Goal: Information Seeking & Learning: Learn about a topic

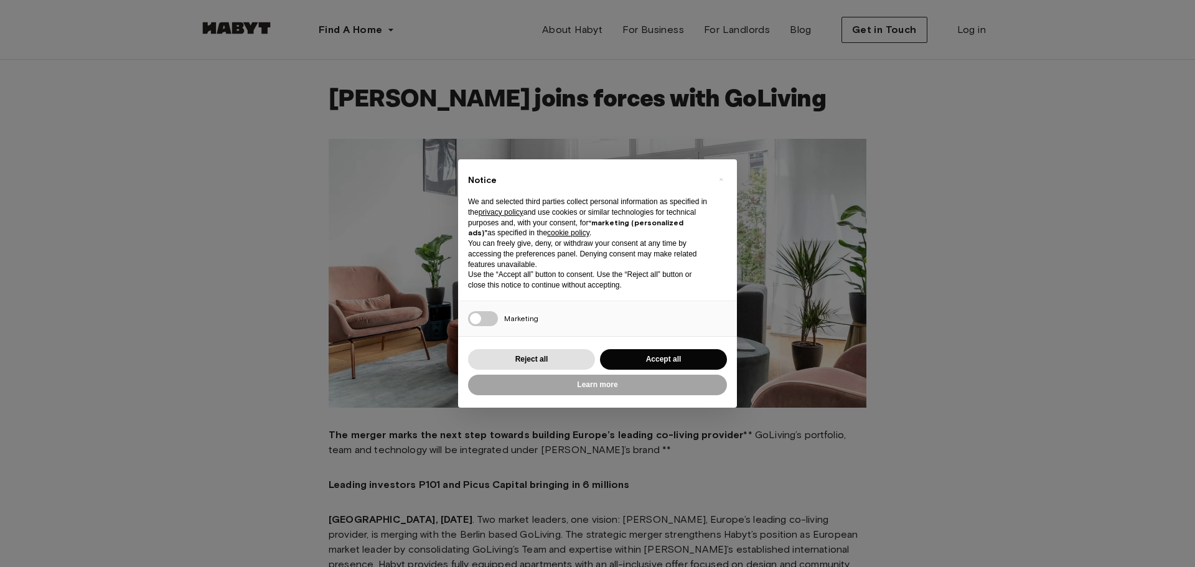
click at [920, 436] on div "× Notice We and selected third parties collect personal information as specifie…" at bounding box center [597, 283] width 1195 height 567
click at [529, 360] on button "Reject all" at bounding box center [531, 359] width 127 height 21
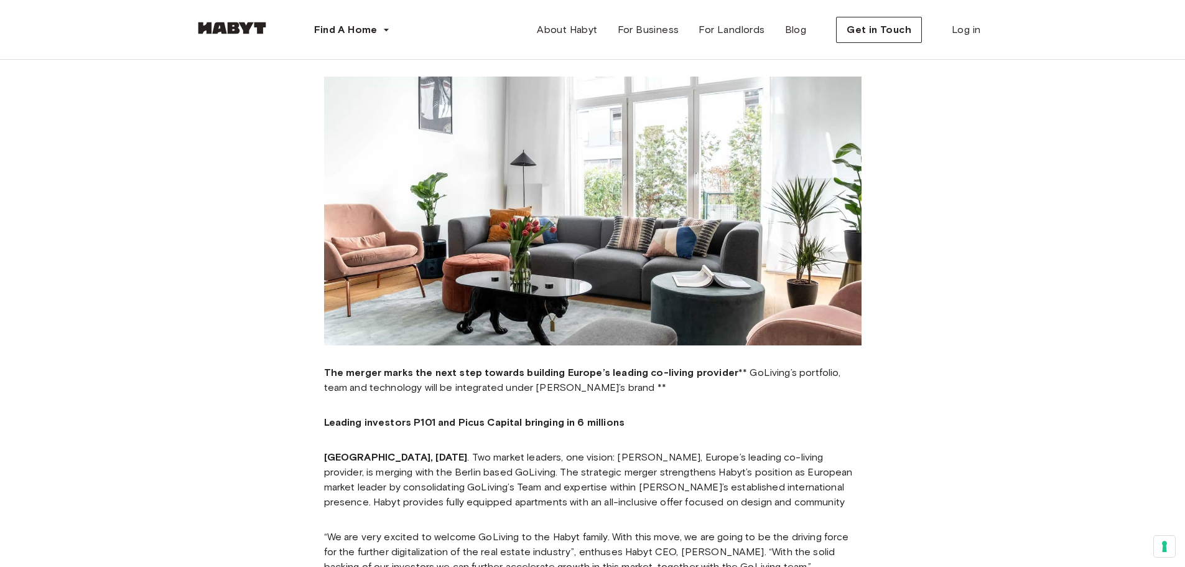
scroll to position [187, 0]
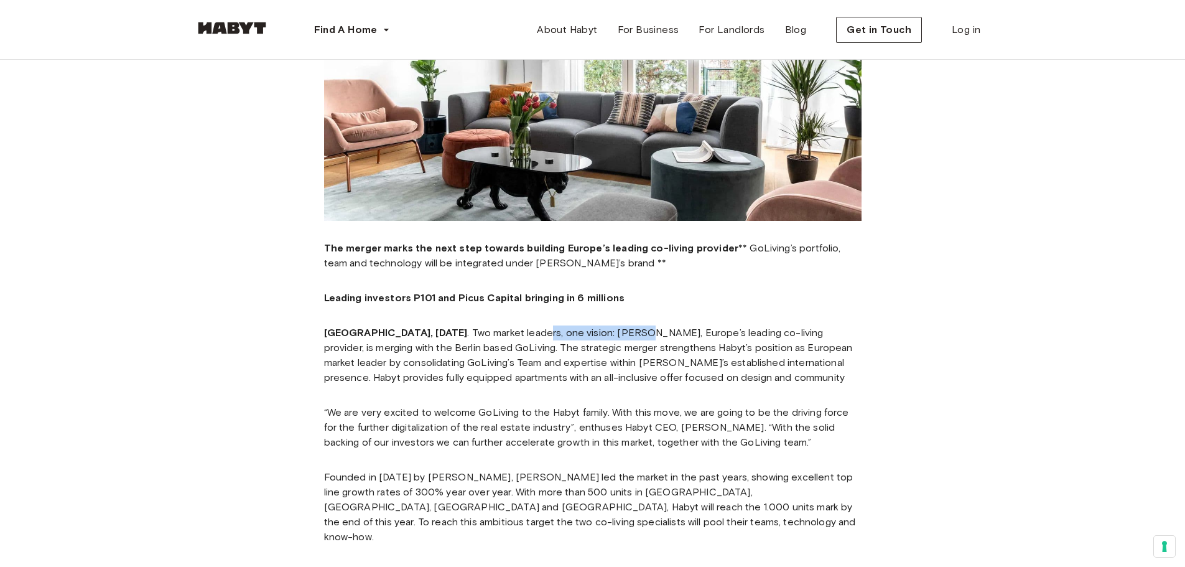
drag, startPoint x: 582, startPoint y: 335, endPoint x: 585, endPoint y: 319, distance: 16.5
click at [582, 335] on p "[GEOGRAPHIC_DATA], [DATE] . Two market leaders, one vision: [PERSON_NAME], Euro…" at bounding box center [593, 355] width 538 height 60
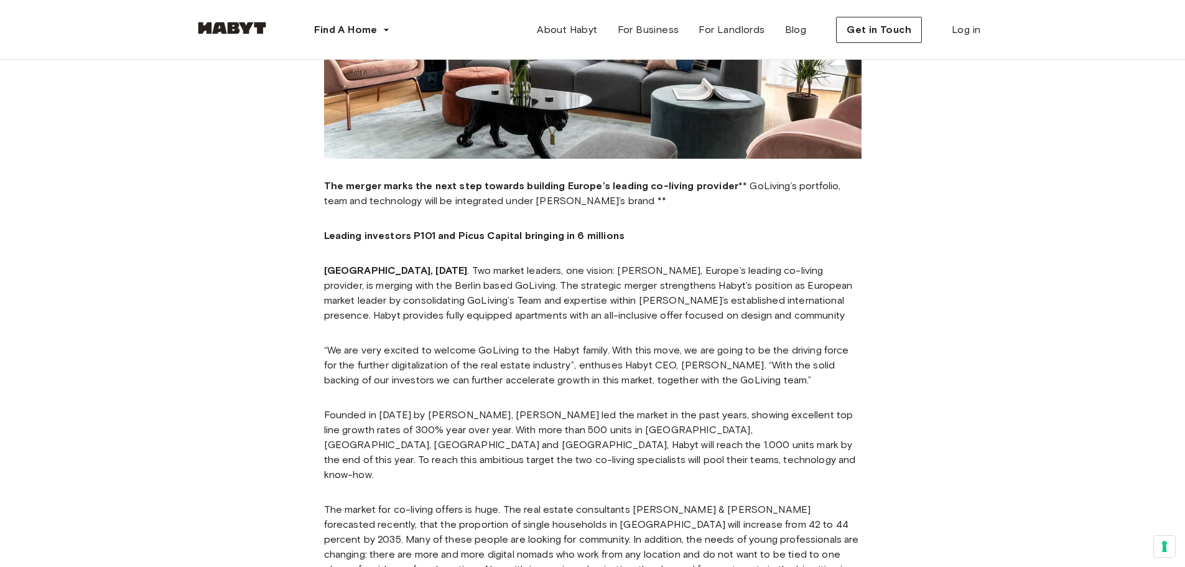
click at [661, 294] on p "[GEOGRAPHIC_DATA], [DATE] . Two market leaders, one vision: [PERSON_NAME], Euro…" at bounding box center [593, 293] width 538 height 60
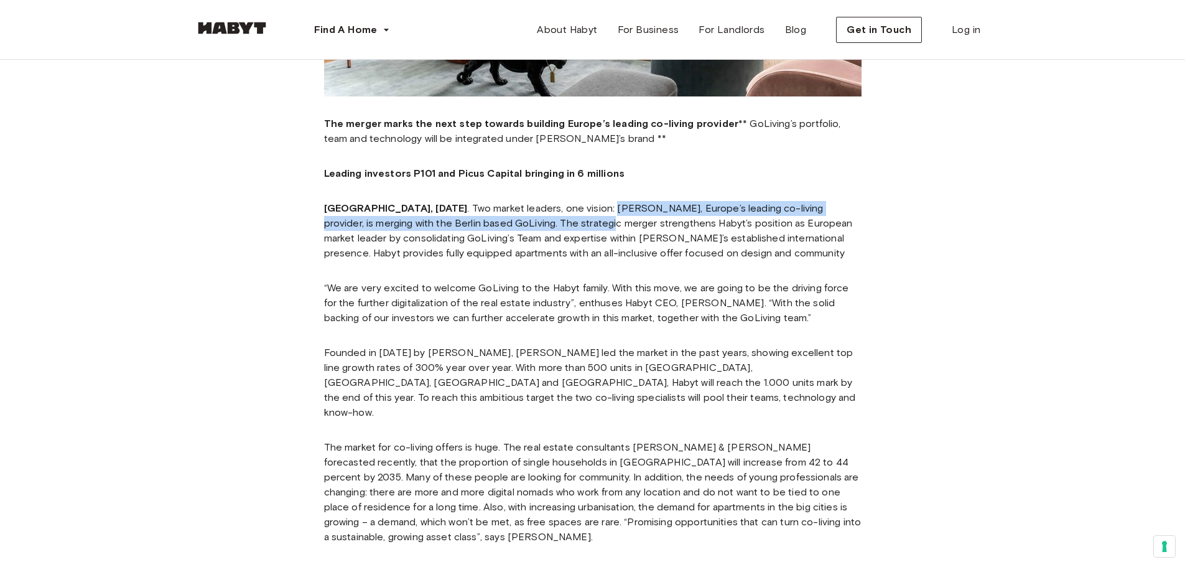
drag, startPoint x: 553, startPoint y: 205, endPoint x: 525, endPoint y: 223, distance: 32.8
click at [525, 223] on p "[GEOGRAPHIC_DATA], [DATE] . Two market leaders, one vision: [PERSON_NAME], Euro…" at bounding box center [593, 231] width 538 height 60
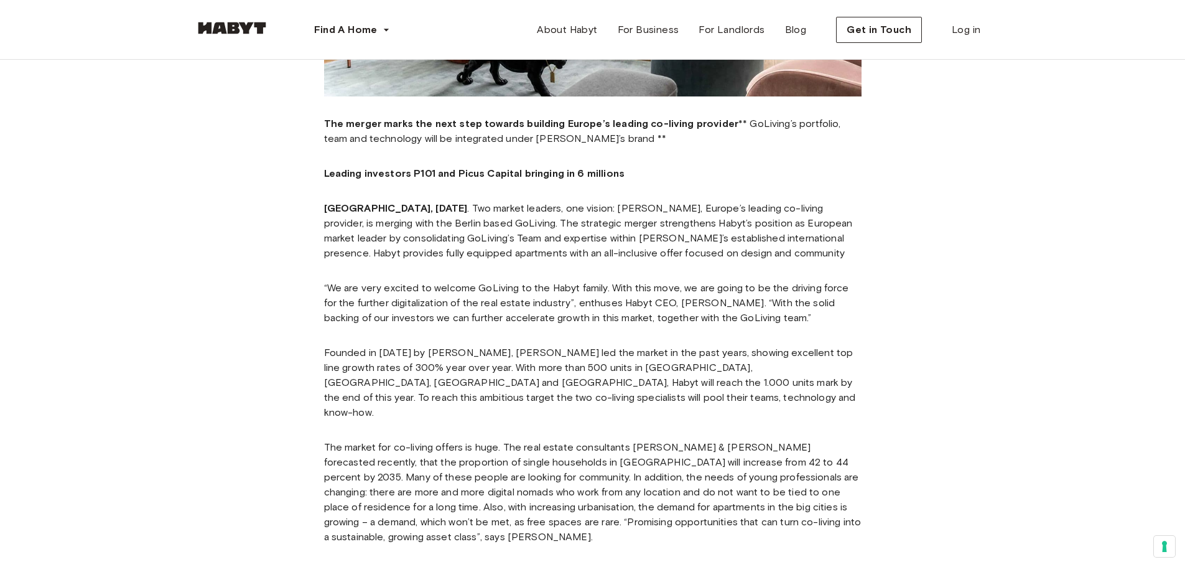
click at [632, 266] on div "The merger marks the next step towards building Europe’s leading co-living prov…" at bounding box center [593, 492] width 538 height 772
drag, startPoint x: 633, startPoint y: 169, endPoint x: 410, endPoint y: 175, distance: 223.5
click at [410, 175] on p "Leading investors P101 and Picus Capital bringing in 6 millions ‍" at bounding box center [593, 173] width 538 height 15
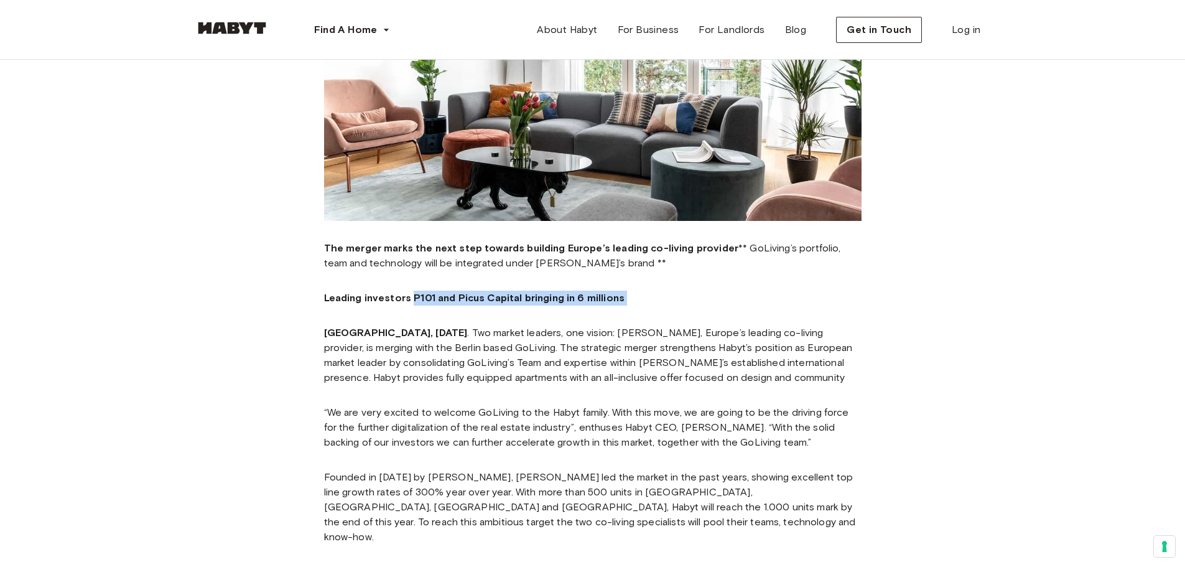
scroll to position [249, 0]
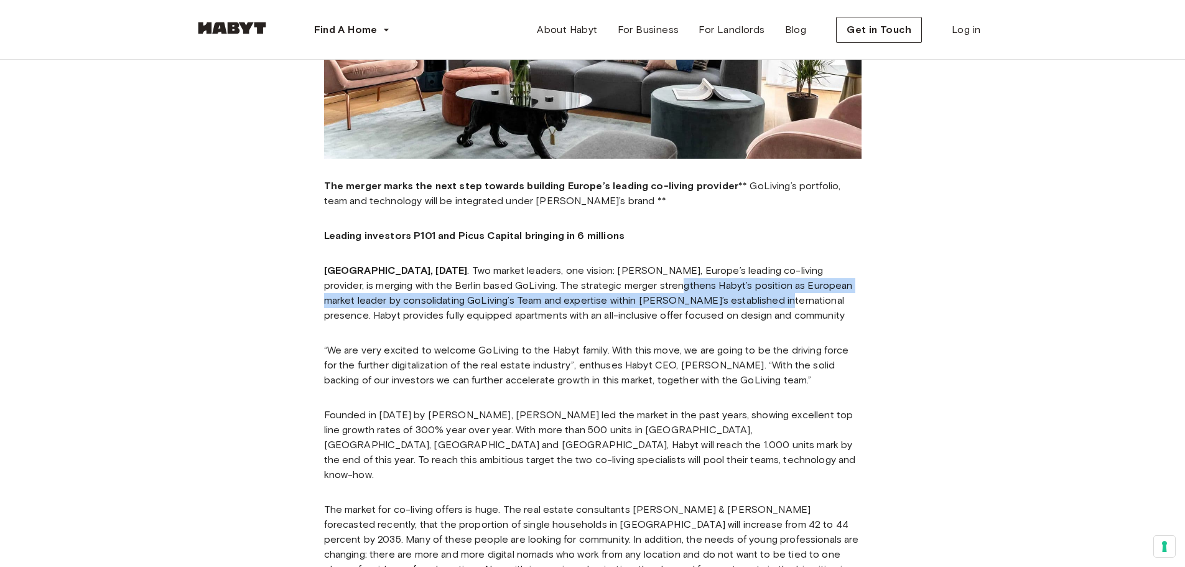
drag, startPoint x: 637, startPoint y: 295, endPoint x: 676, endPoint y: 300, distance: 40.1
click at [672, 300] on p "[GEOGRAPHIC_DATA], [DATE] . Two market leaders, one vision: [PERSON_NAME], Euro…" at bounding box center [593, 293] width 538 height 60
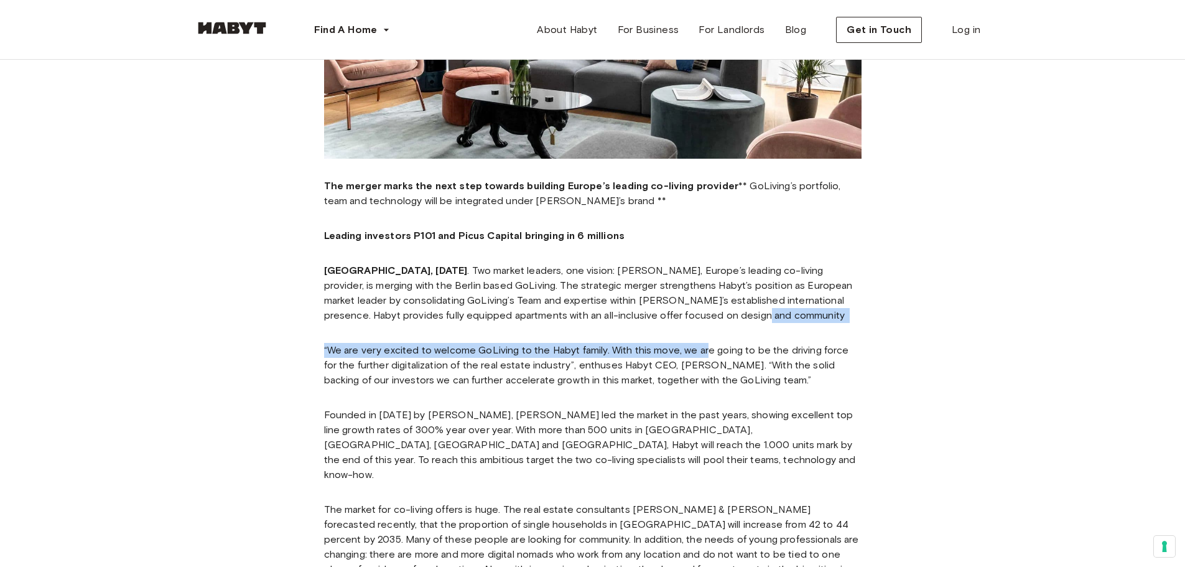
drag, startPoint x: 701, startPoint y: 338, endPoint x: 708, endPoint y: 342, distance: 7.5
click at [706, 340] on div "The merger marks the next step towards building Europe’s leading co-living prov…" at bounding box center [593, 555] width 538 height 772
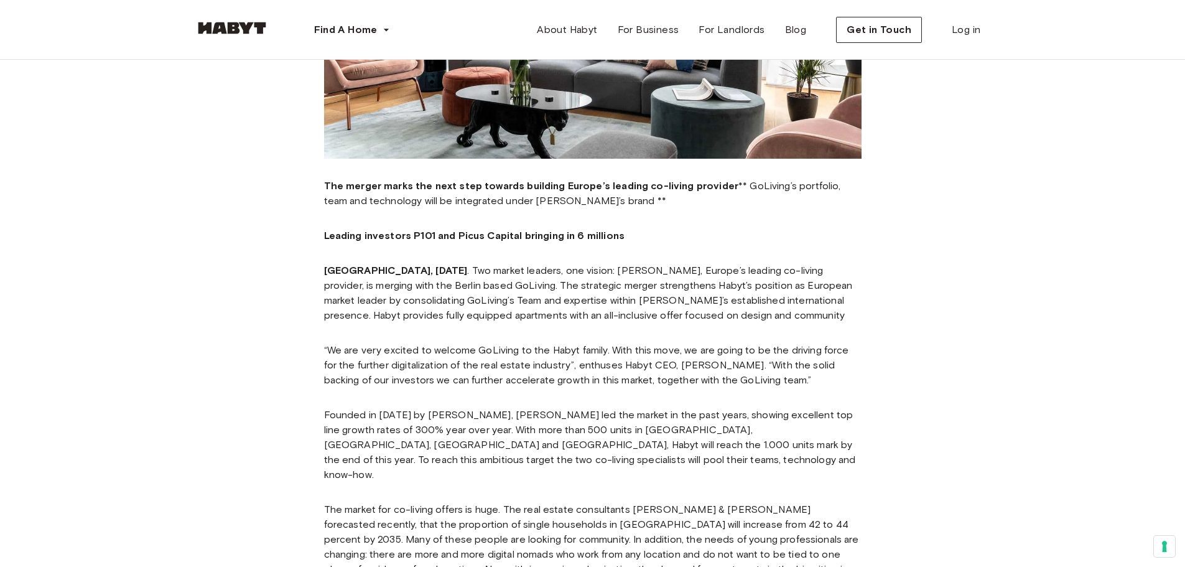
drag, startPoint x: 719, startPoint y: 368, endPoint x: 726, endPoint y: 363, distance: 8.5
click at [722, 371] on p "“We are very excited to welcome GoLiving to the Habyt family. With this move, w…" at bounding box center [593, 365] width 538 height 45
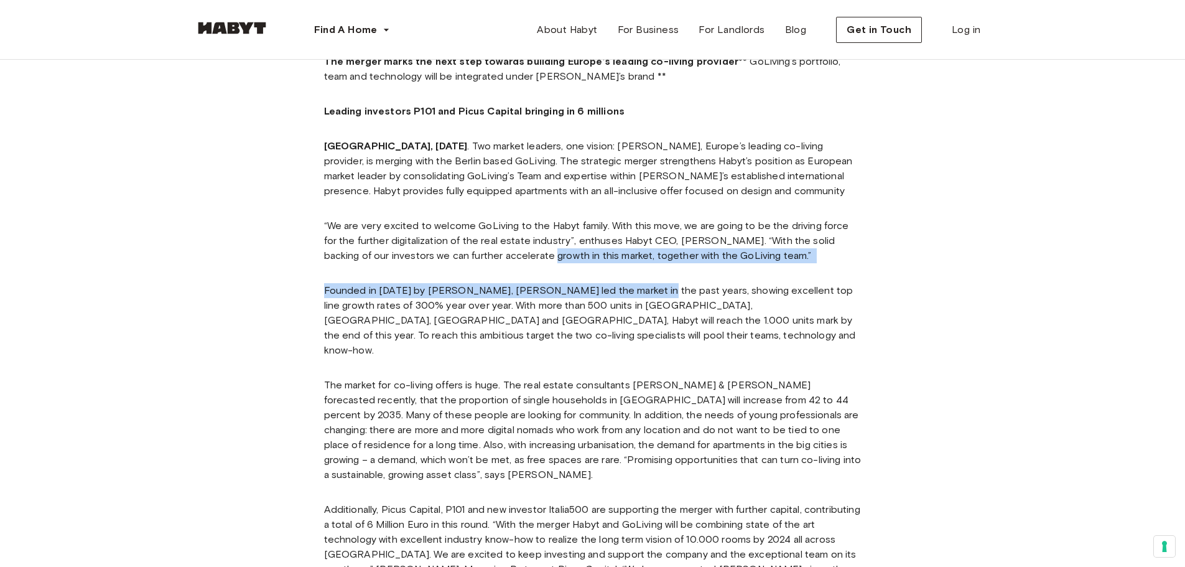
drag, startPoint x: 551, startPoint y: 267, endPoint x: 669, endPoint y: 289, distance: 120.3
click at [651, 284] on div "The merger marks the next step towards building Europe’s leading co-living prov…" at bounding box center [593, 430] width 538 height 772
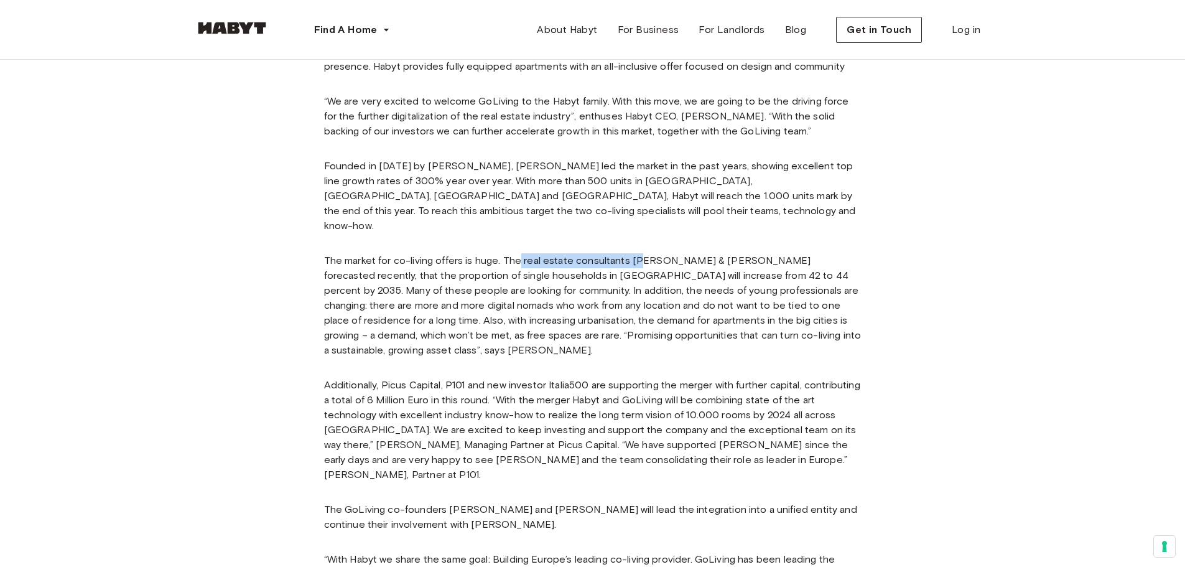
drag, startPoint x: 669, startPoint y: 246, endPoint x: 694, endPoint y: 245, distance: 24.3
click at [684, 246] on div "The merger marks the next step towards building Europe’s leading co-living prov…" at bounding box center [593, 306] width 538 height 772
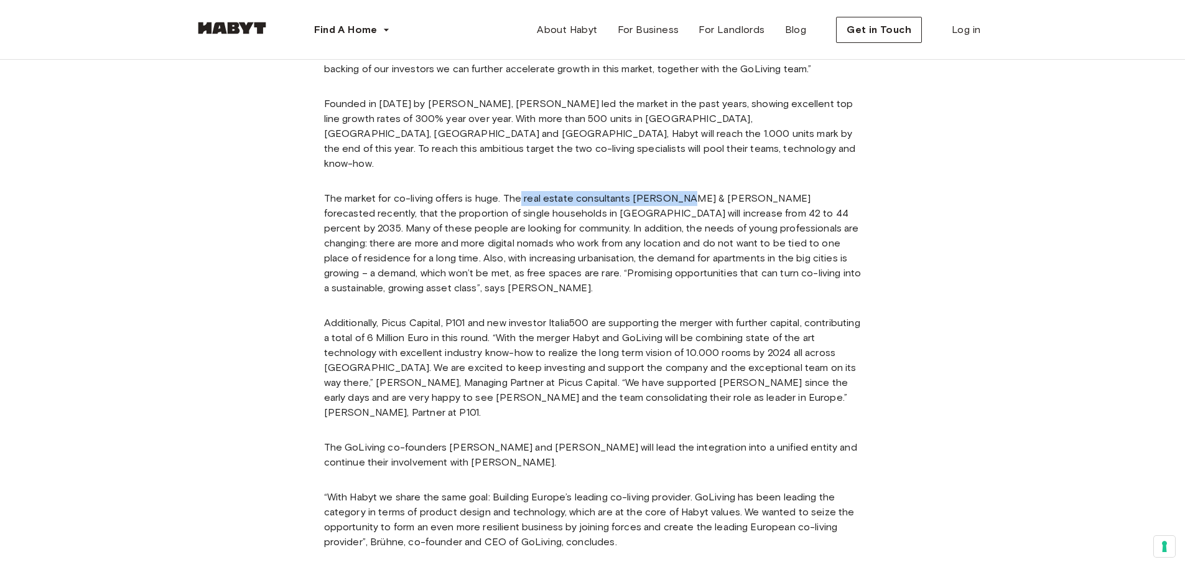
click at [701, 296] on div "The merger marks the next step towards building Europe’s leading co-living prov…" at bounding box center [593, 244] width 538 height 772
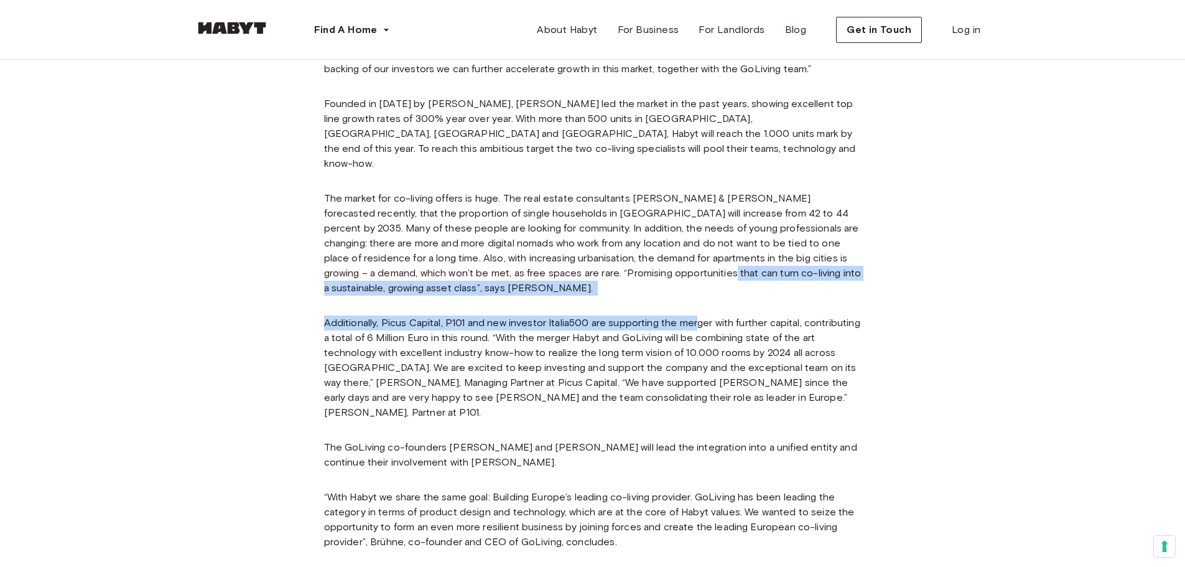
scroll to position [684, 0]
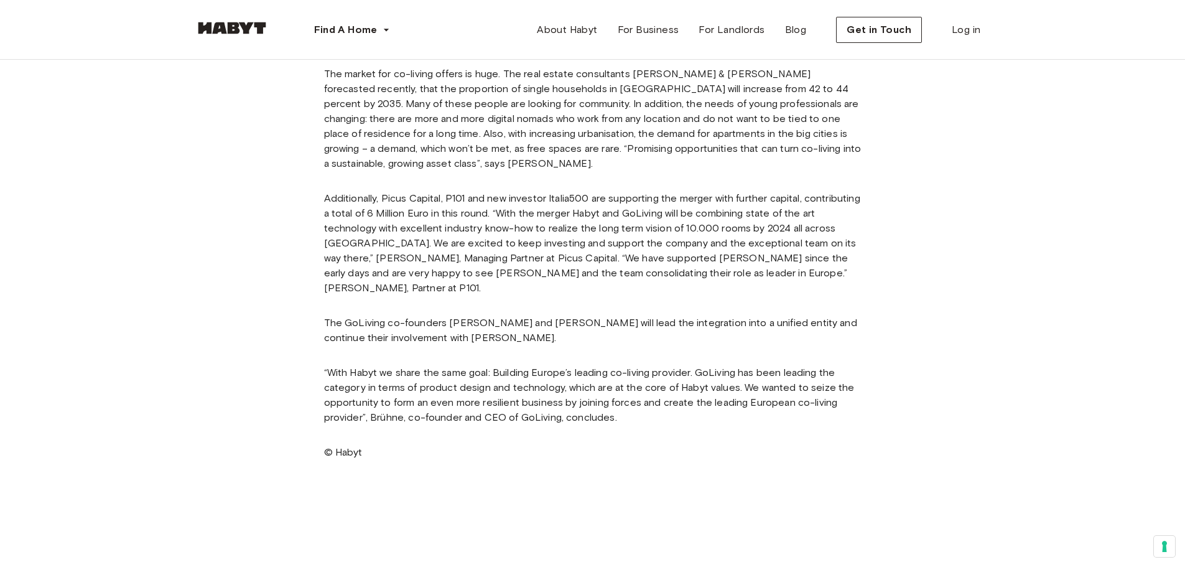
click at [697, 284] on div "The merger marks the next step towards building Europe’s leading co-living prov…" at bounding box center [593, 119] width 538 height 772
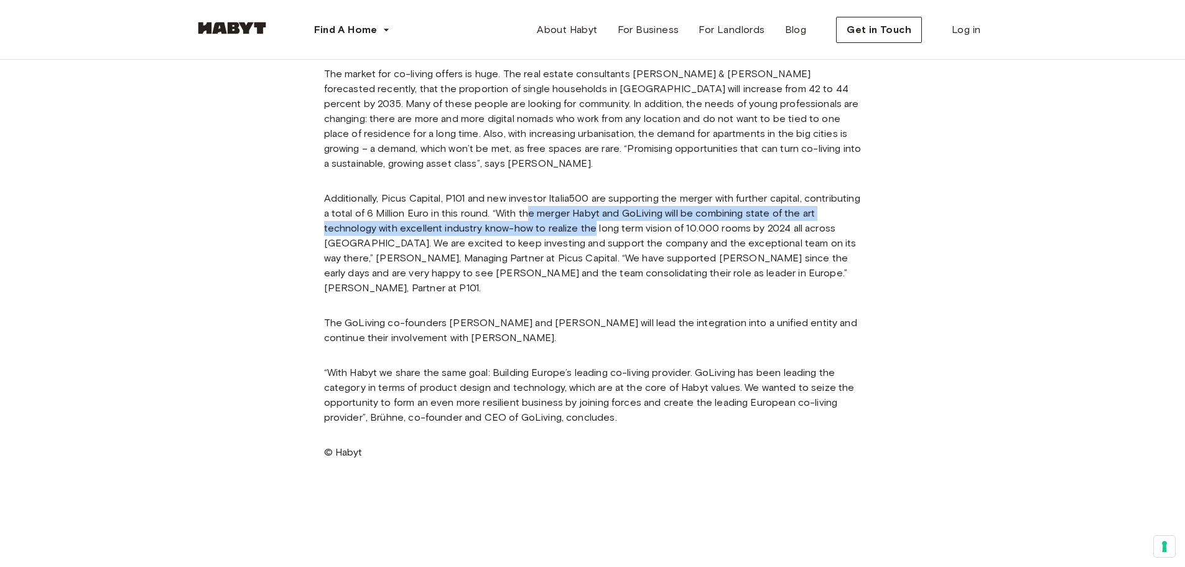
drag, startPoint x: 589, startPoint y: 205, endPoint x: 609, endPoint y: 211, distance: 20.3
click at [609, 211] on p "Additionally, Picus Capital, P101 and new investor Italia500 are supporting the…" at bounding box center [593, 243] width 538 height 105
click at [684, 231] on p "Additionally, Picus Capital, P101 and new investor Italia500 are supporting the…" at bounding box center [593, 243] width 538 height 105
click at [690, 227] on p "Additionally, Picus Capital, P101 and new investor Italia500 are supporting the…" at bounding box center [593, 243] width 538 height 105
click at [713, 248] on p "Additionally, Picus Capital, P101 and new investor Italia500 are supporting the…" at bounding box center [593, 243] width 538 height 105
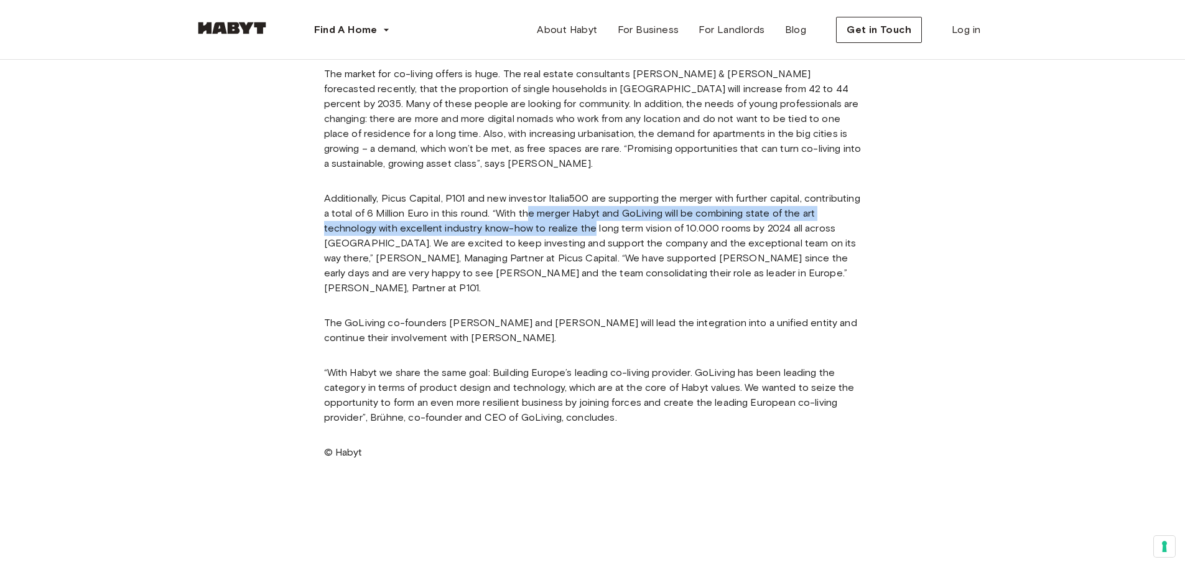
click at [618, 211] on p "Additionally, Picus Capital, P101 and new investor Italia500 are supporting the…" at bounding box center [593, 243] width 538 height 105
click at [661, 230] on p "Additionally, Picus Capital, P101 and new investor Italia500 are supporting the…" at bounding box center [593, 243] width 538 height 105
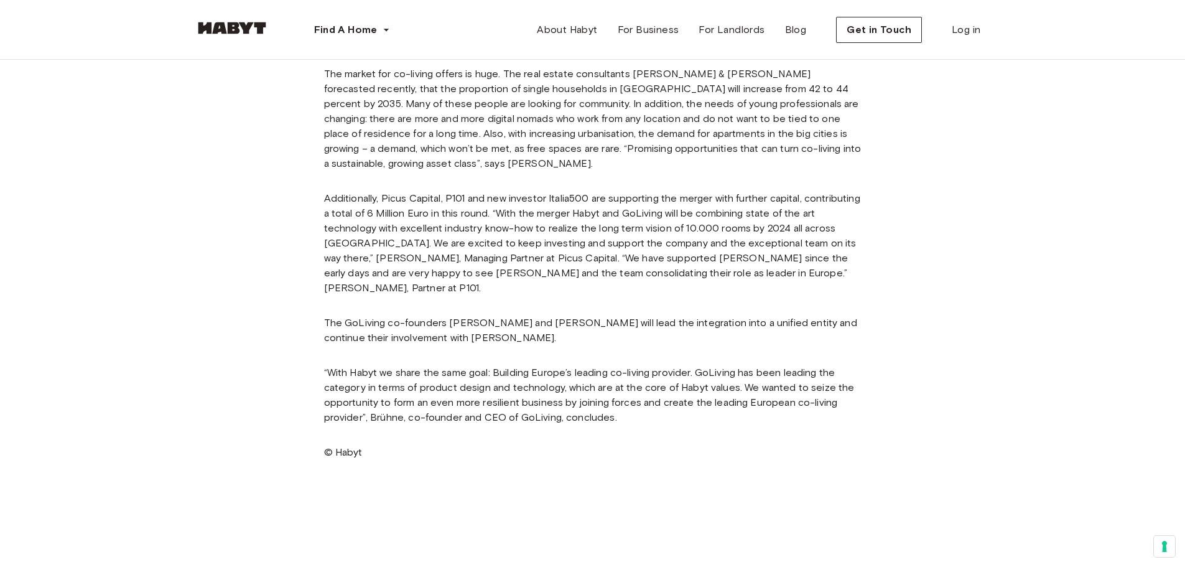
scroll to position [622, 0]
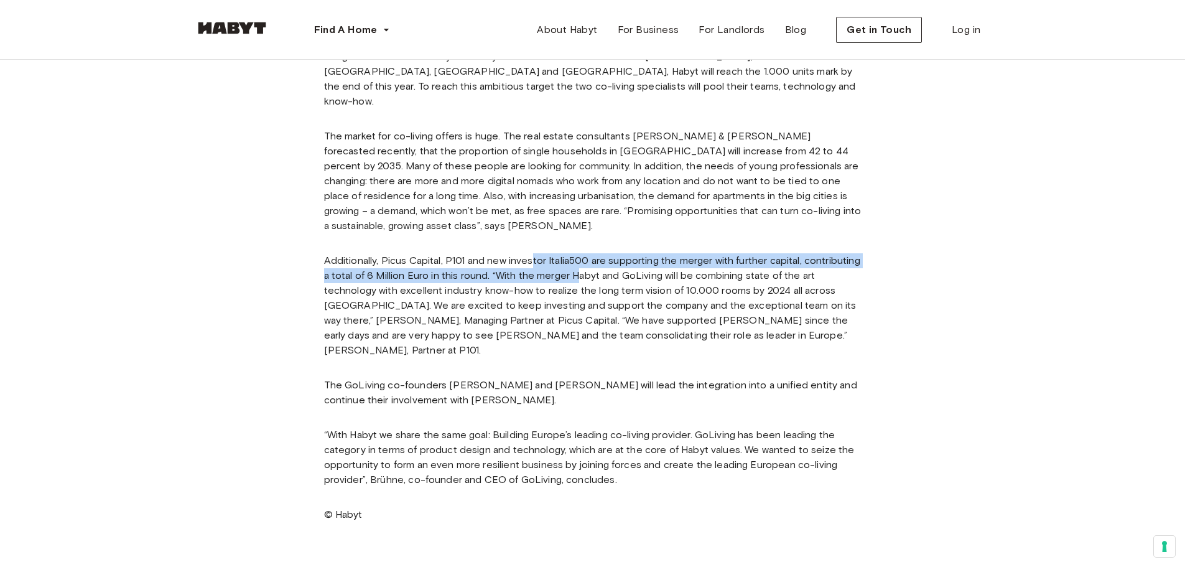
drag, startPoint x: 571, startPoint y: 237, endPoint x: 651, endPoint y: 280, distance: 91.0
click at [646, 259] on div "The merger marks the next step towards building Europe’s leading co-living prov…" at bounding box center [593, 181] width 538 height 772
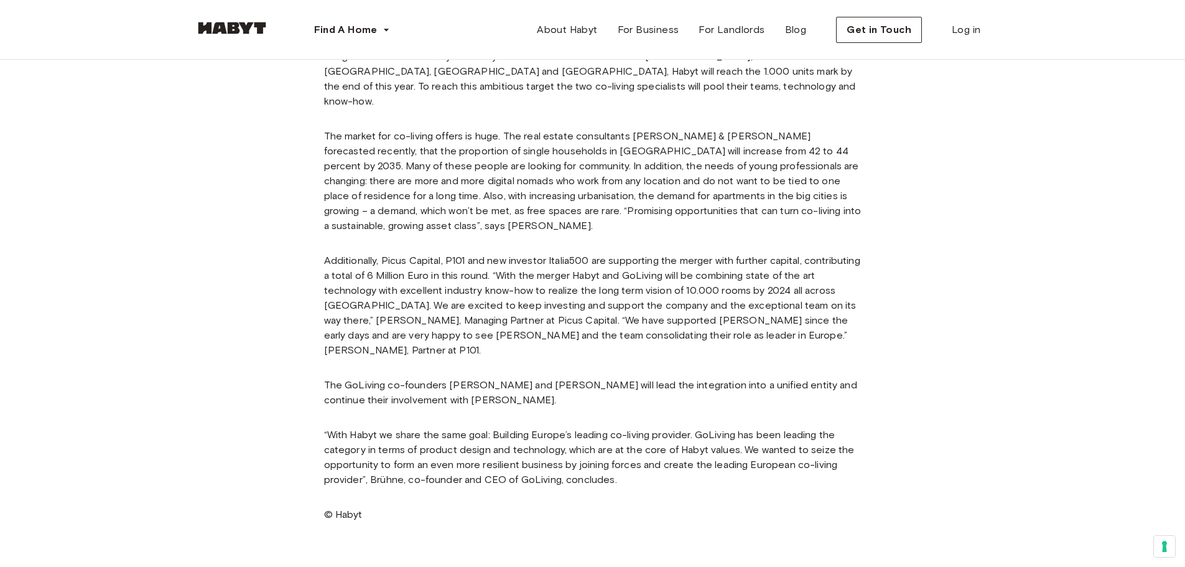
drag, startPoint x: 653, startPoint y: 284, endPoint x: 660, endPoint y: 298, distance: 15.3
click at [657, 290] on p "Additionally, Picus Capital, P101 and new investor Italia500 are supporting the…" at bounding box center [593, 305] width 538 height 105
drag, startPoint x: 665, startPoint y: 314, endPoint x: 582, endPoint y: 336, distance: 85.7
click at [665, 314] on p "Additionally, Picus Capital, P101 and new investor Italia500 are supporting the…" at bounding box center [593, 305] width 538 height 105
drag, startPoint x: 546, startPoint y: 344, endPoint x: 524, endPoint y: 304, distance: 45.9
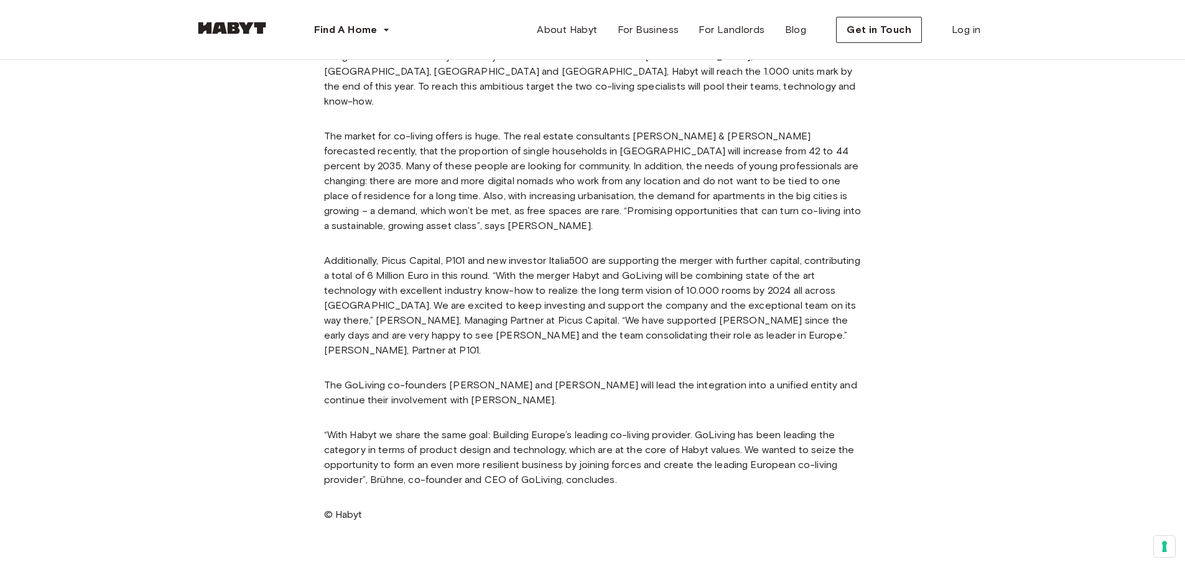
click at [545, 344] on div "The merger marks the next step towards building Europe’s leading co-living prov…" at bounding box center [593, 181] width 538 height 772
click at [500, 257] on p "Additionally, Picus Capital, P101 and new investor Italia500 are supporting the…" at bounding box center [593, 305] width 538 height 105
drag, startPoint x: 492, startPoint y: 258, endPoint x: 551, endPoint y: 264, distance: 59.4
click at [551, 264] on p "Additionally, Picus Capital, P101 and new investor Italia500 are supporting the…" at bounding box center [593, 305] width 538 height 105
click at [577, 344] on div "The merger marks the next step towards building Europe’s leading co-living prov…" at bounding box center [593, 181] width 538 height 772
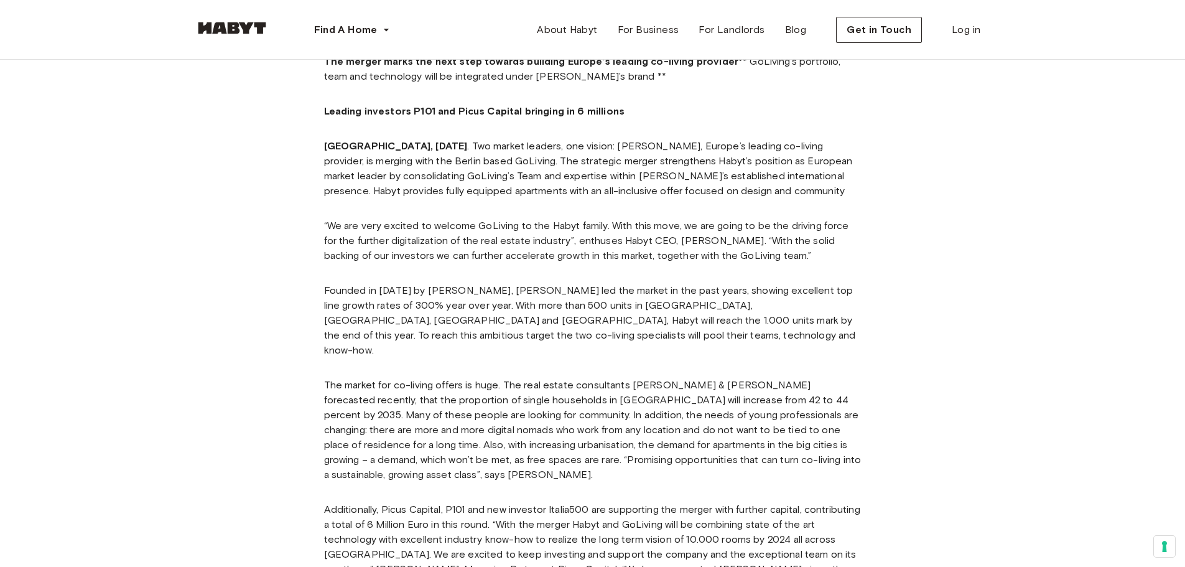
scroll to position [249, 0]
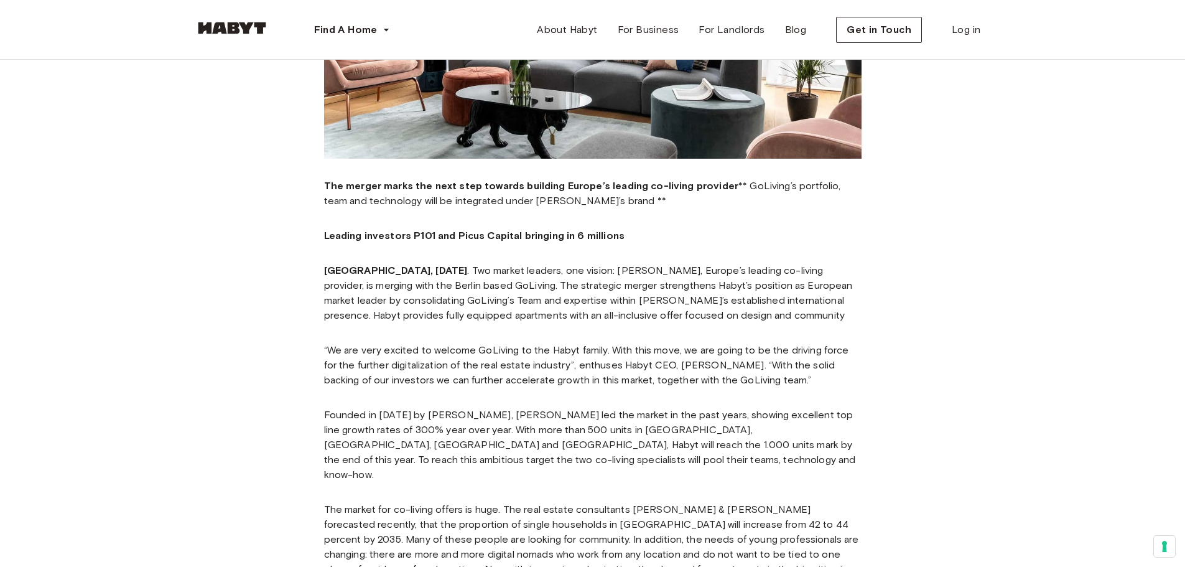
click at [562, 271] on p "[GEOGRAPHIC_DATA], [DATE] . Two market leaders, one vision: [PERSON_NAME], Euro…" at bounding box center [593, 293] width 538 height 60
copy p "Habyt"
click at [666, 328] on div "The merger marks the next step towards building Europe’s leading co-living prov…" at bounding box center [593, 555] width 538 height 772
click at [730, 305] on p "[GEOGRAPHIC_DATA], [DATE] . Two market leaders, one vision: [PERSON_NAME], Euro…" at bounding box center [593, 293] width 538 height 60
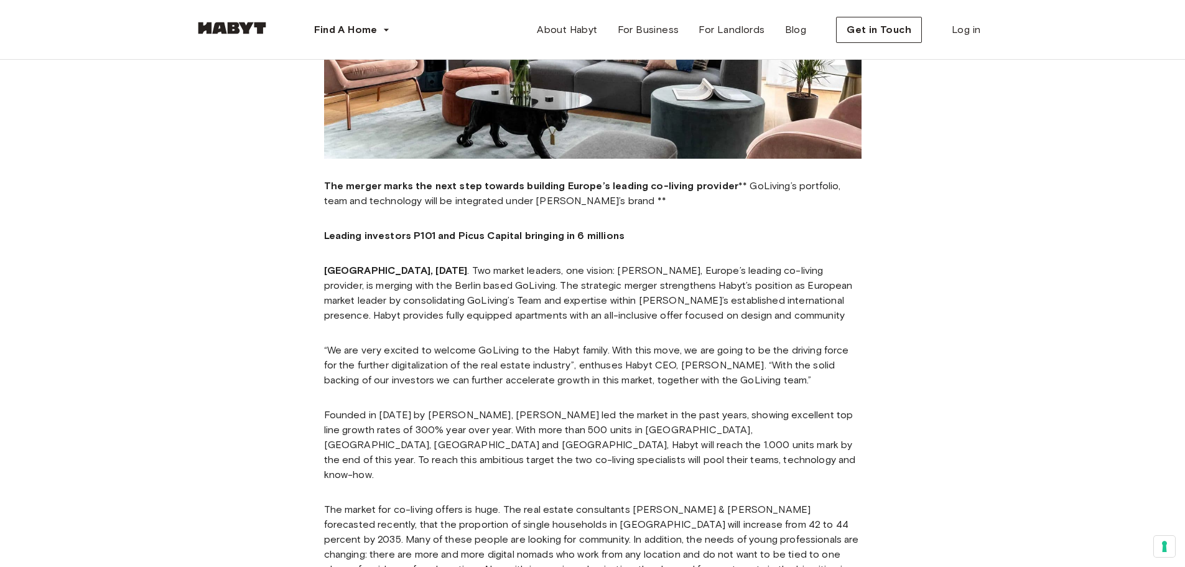
click at [399, 285] on p "[GEOGRAPHIC_DATA], [DATE] . Two market leaders, one vision: [PERSON_NAME], Euro…" at bounding box center [593, 293] width 538 height 60
copy p "GoLiving"
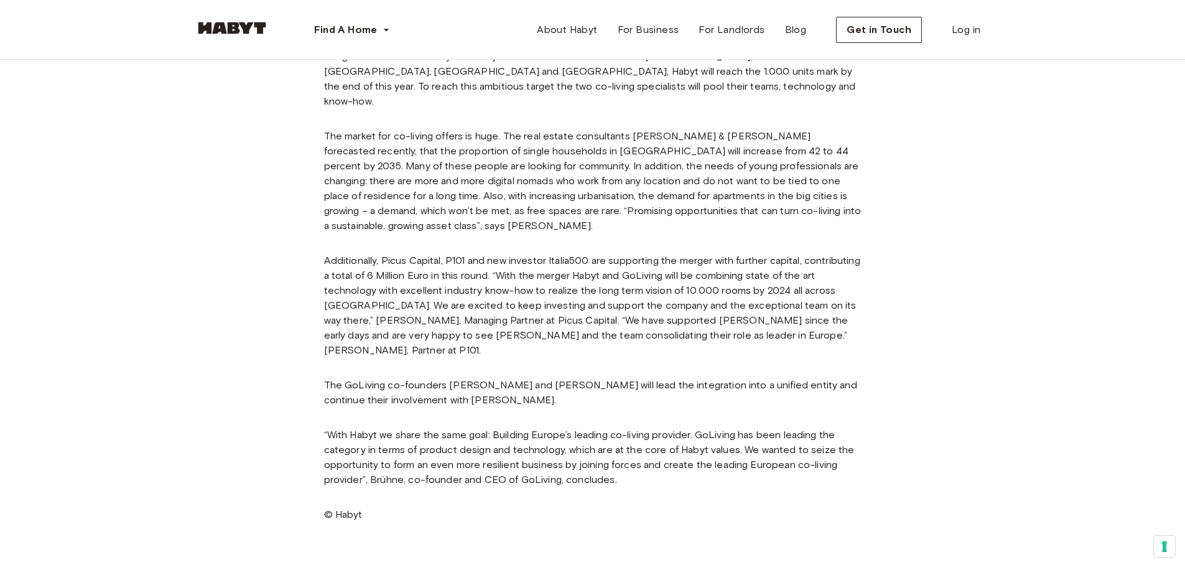
click at [493, 260] on p "Additionally, Picus Capital, P101 and new investor Italia500 are supporting the…" at bounding box center [593, 305] width 538 height 105
drag, startPoint x: 491, startPoint y: 260, endPoint x: 533, endPoint y: 260, distance: 41.7
click at [533, 260] on p "Additionally, Picus Capital, P101 and new investor Italia500 are supporting the…" at bounding box center [593, 305] width 538 height 105
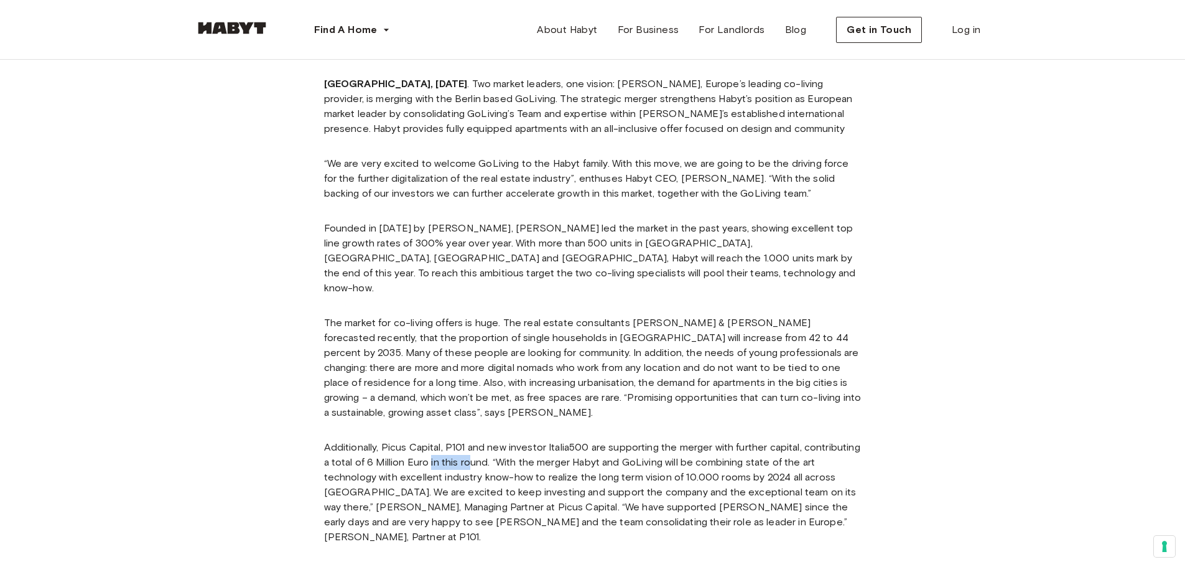
scroll to position [373, 0]
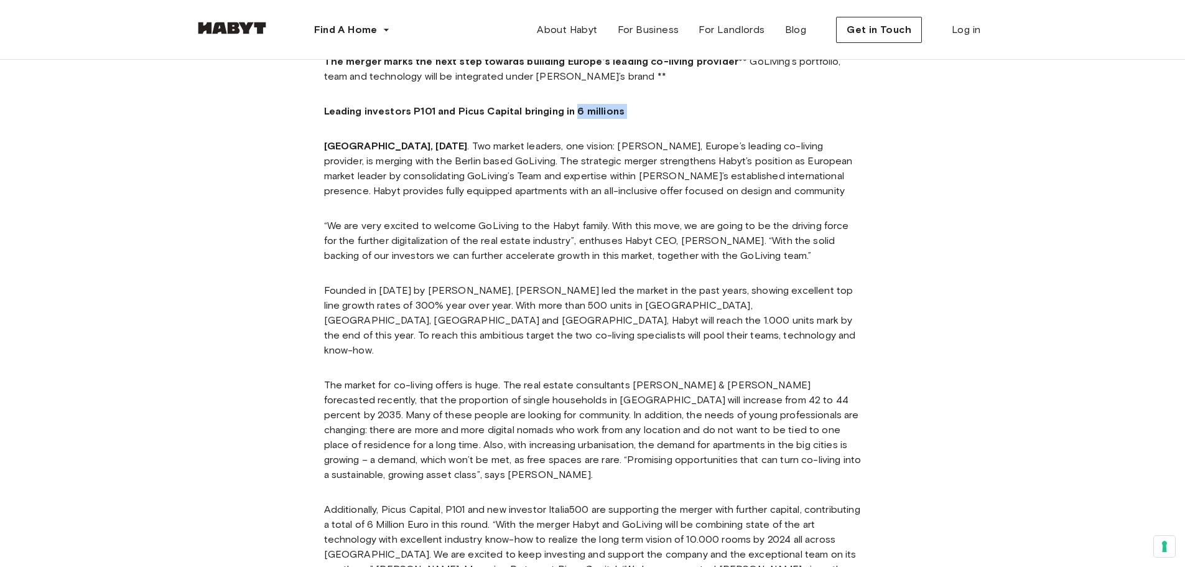
drag, startPoint x: 627, startPoint y: 114, endPoint x: 572, endPoint y: 115, distance: 54.1
click at [574, 115] on p "Leading investors P101 and Picus Capital bringing in 6 millions ‍" at bounding box center [593, 111] width 538 height 15
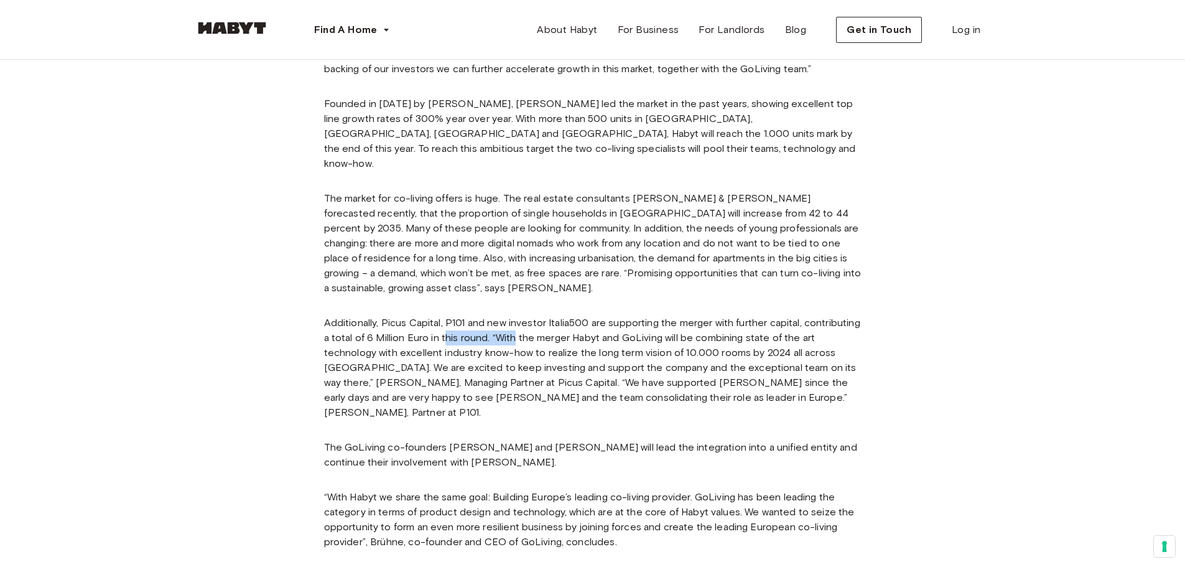
drag, startPoint x: 504, startPoint y: 320, endPoint x: 574, endPoint y: 320, distance: 70.3
click at [574, 320] on p "Additionally, Picus Capital, P101 and new investor Italia500 are supporting the…" at bounding box center [593, 367] width 538 height 105
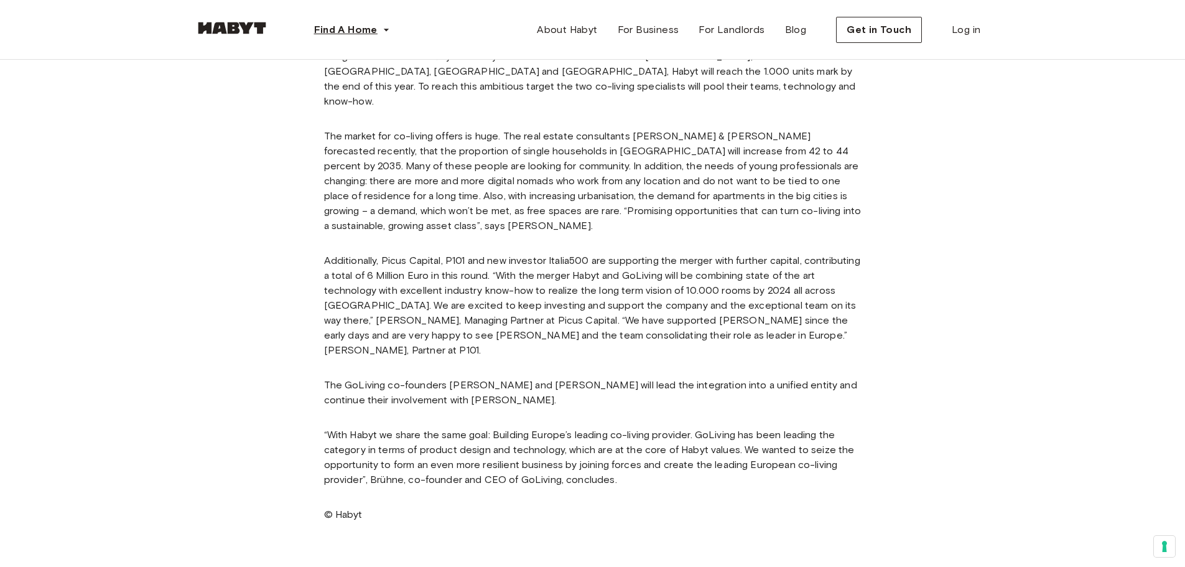
drag, startPoint x: 663, startPoint y: 318, endPoint x: 323, endPoint y: 26, distance: 448.7
click at [654, 311] on p "Additionally, Picus Capital, P101 and new investor Italia500 are supporting the…" at bounding box center [593, 305] width 538 height 105
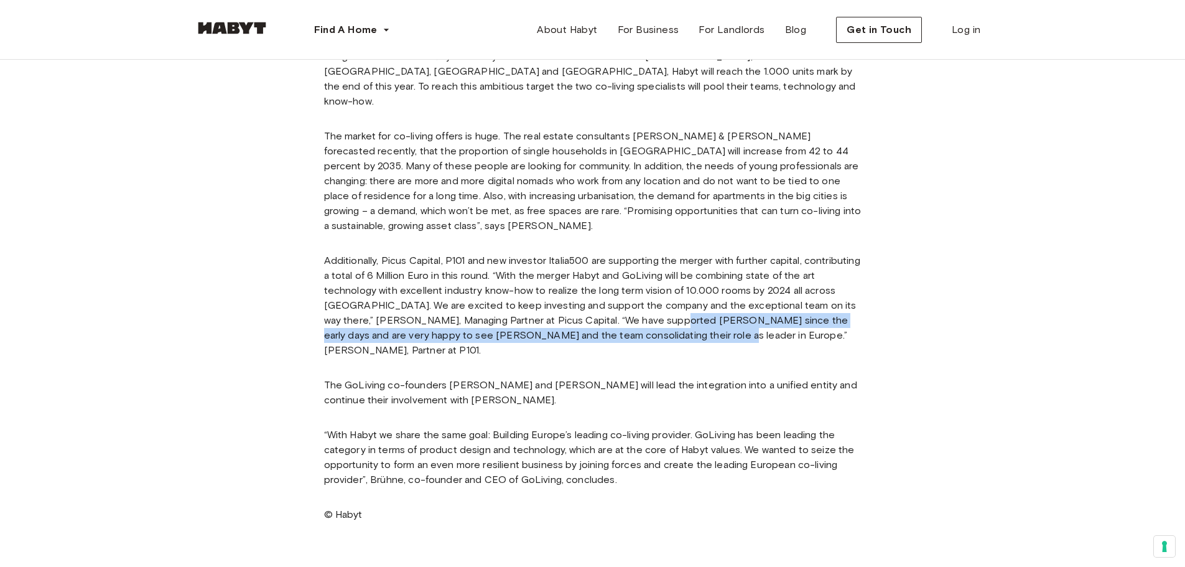
click at [505, 333] on div "The merger marks the next step towards building Europe’s leading co-living prov…" at bounding box center [593, 181] width 538 height 772
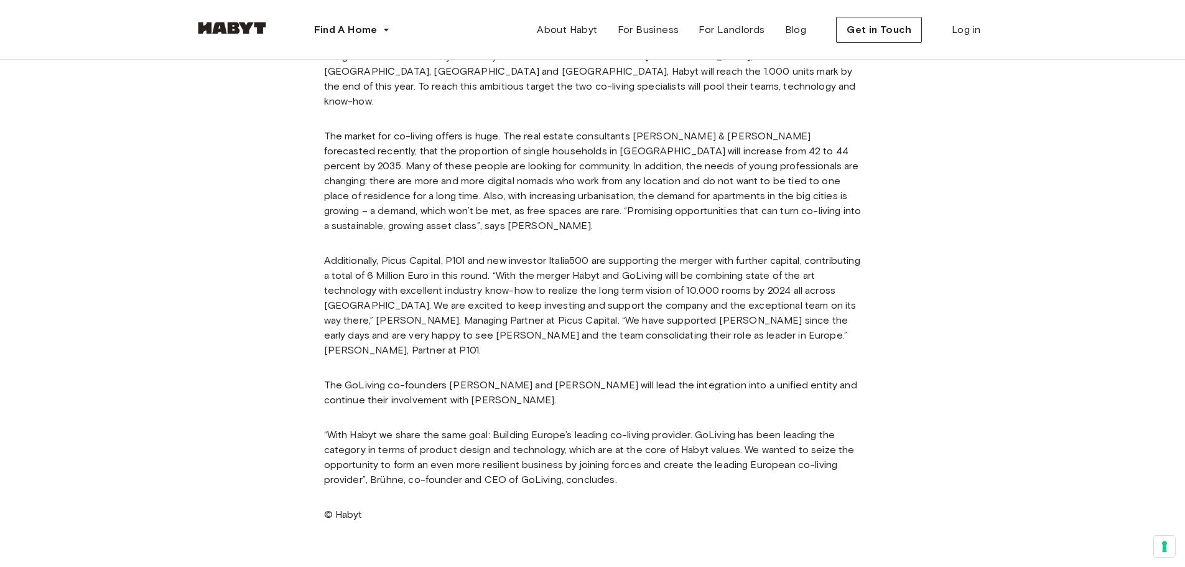
click at [776, 319] on p "Additionally, Picus Capital, P101 and new investor Italia500 are supporting the…" at bounding box center [593, 305] width 538 height 105
copy p "P101"
